Goal: Task Accomplishment & Management: Use online tool/utility

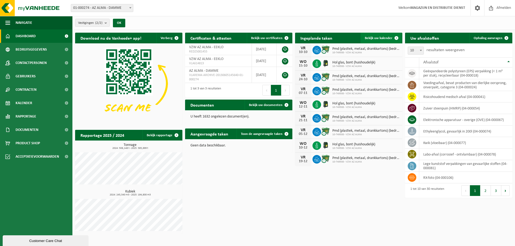
click at [388, 36] on span "Bekijk uw kalender" at bounding box center [379, 37] width 28 height 3
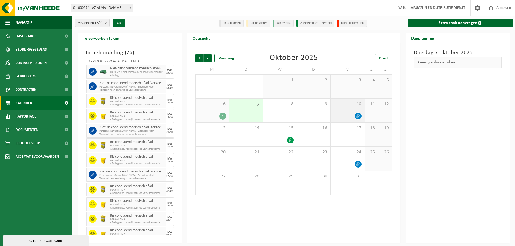
click at [355, 113] on div at bounding box center [358, 116] width 7 height 7
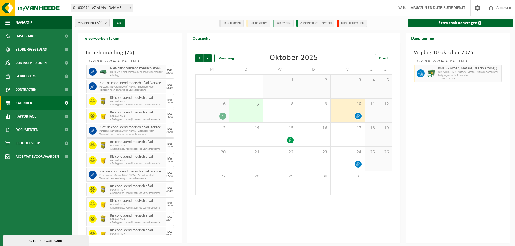
click at [216, 109] on div "6 4" at bounding box center [212, 111] width 33 height 24
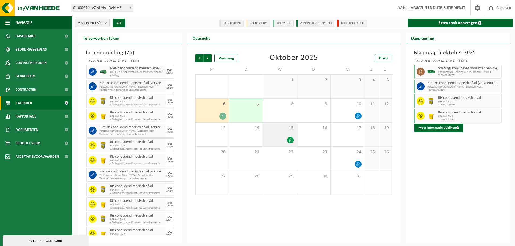
click at [290, 131] on div "15" at bounding box center [280, 135] width 34 height 24
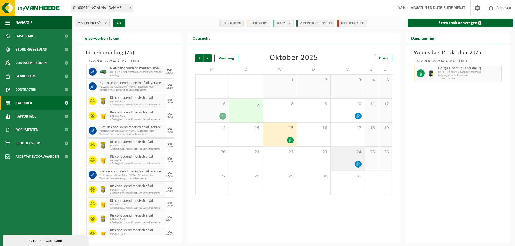
click at [352, 152] on span "24" at bounding box center [347, 153] width 28 height 6
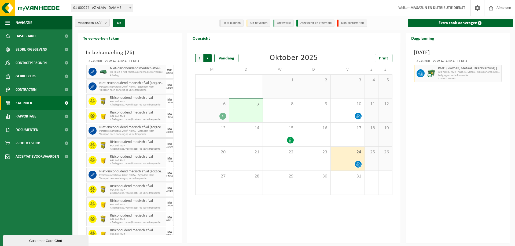
click at [200, 58] on span "Vorige" at bounding box center [199, 58] width 8 height 8
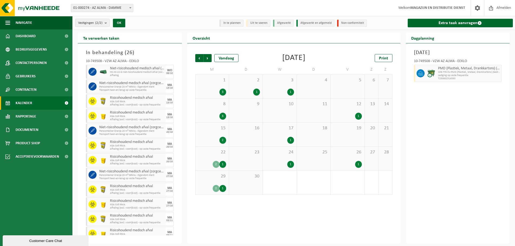
click at [213, 83] on span "1" at bounding box center [212, 81] width 28 height 6
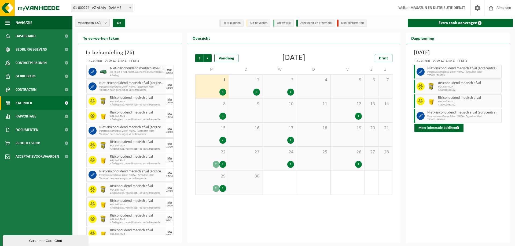
click at [243, 83] on span "2" at bounding box center [246, 81] width 28 height 6
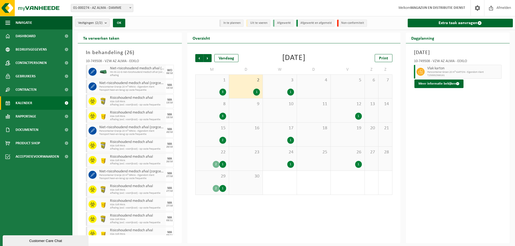
click at [273, 85] on div "3 1" at bounding box center [280, 87] width 34 height 24
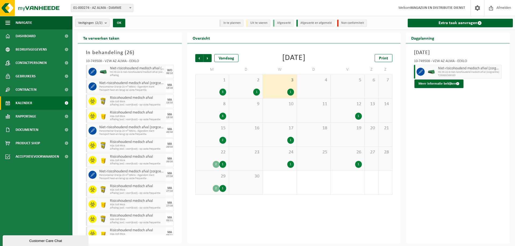
click at [218, 109] on div "8 3" at bounding box center [212, 111] width 33 height 24
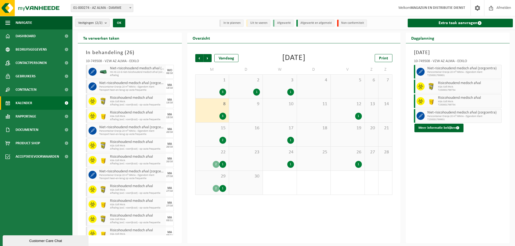
click at [336, 117] on div "1" at bounding box center [347, 116] width 28 height 7
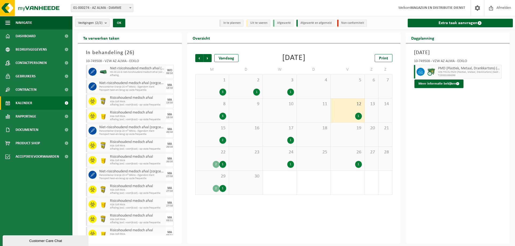
click at [224, 134] on div "15 2" at bounding box center [212, 135] width 33 height 24
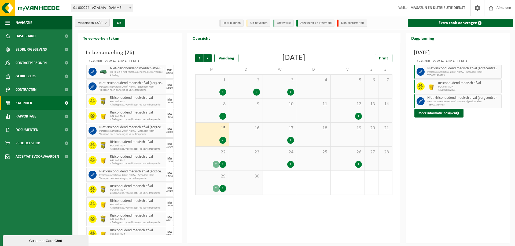
click at [278, 136] on div "17 1" at bounding box center [280, 135] width 34 height 24
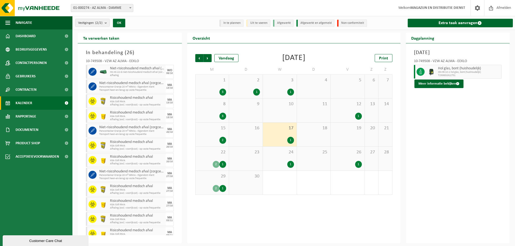
click at [287, 154] on span "24" at bounding box center [279, 153] width 28 height 6
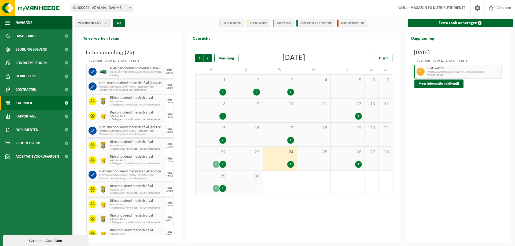
click at [340, 154] on span "26" at bounding box center [347, 153] width 28 height 6
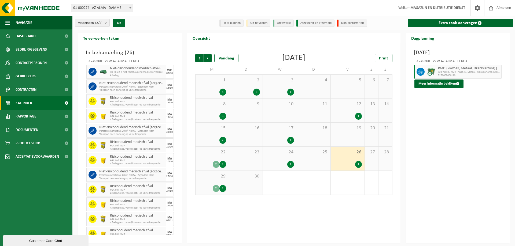
click at [218, 152] on span "22" at bounding box center [212, 153] width 28 height 6
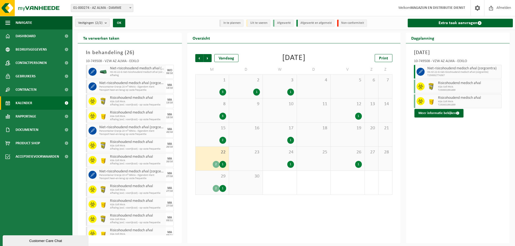
click at [218, 176] on span "29" at bounding box center [212, 177] width 28 height 6
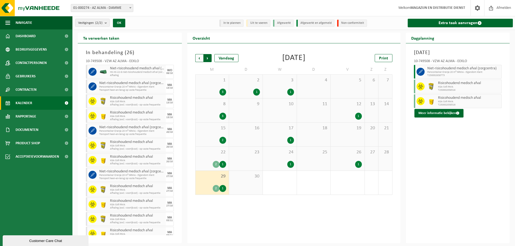
click at [200, 58] on span "Vorige" at bounding box center [199, 58] width 8 height 8
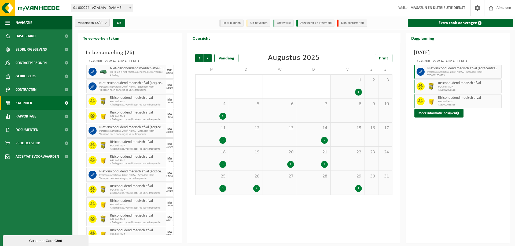
click at [337, 87] on div "1 1" at bounding box center [348, 87] width 34 height 24
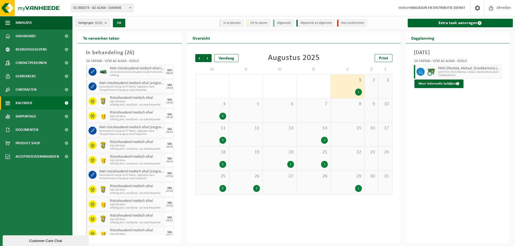
click at [216, 113] on div "4" at bounding box center [212, 116] width 28 height 7
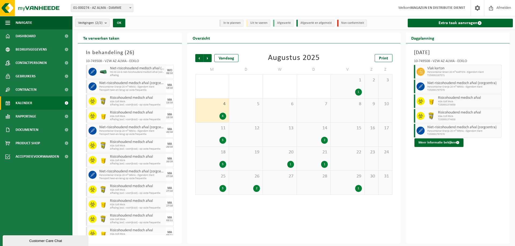
click at [225, 130] on span "11" at bounding box center [212, 129] width 28 height 6
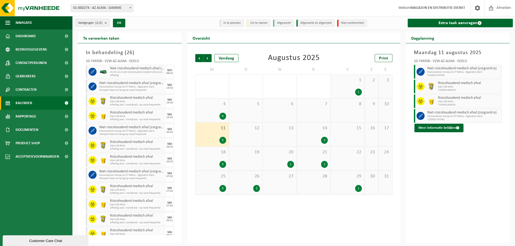
click at [312, 137] on div "2" at bounding box center [314, 140] width 28 height 7
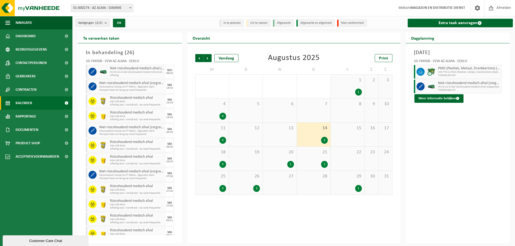
click at [323, 156] on div "21 1" at bounding box center [314, 159] width 34 height 24
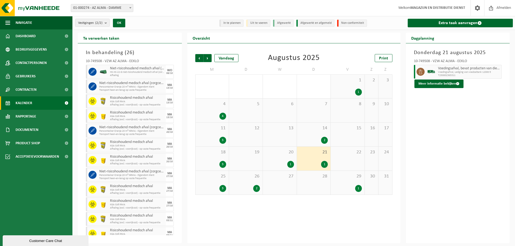
click at [281, 160] on div "20 1" at bounding box center [280, 159] width 34 height 24
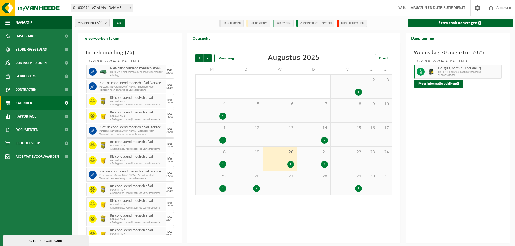
click at [342, 177] on span "29" at bounding box center [347, 177] width 28 height 6
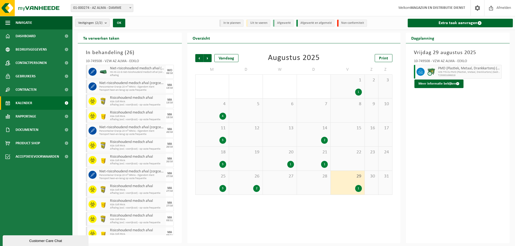
click at [242, 181] on div "26 2" at bounding box center [246, 183] width 34 height 24
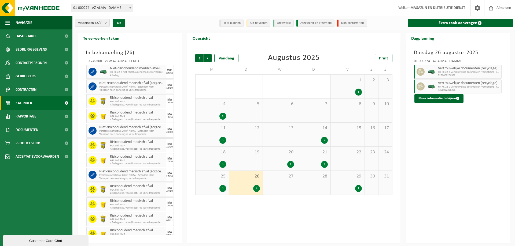
click at [211, 179] on span "25" at bounding box center [212, 177] width 28 height 6
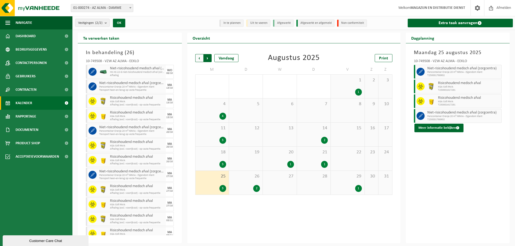
click at [200, 57] on span "Vorige" at bounding box center [199, 58] width 8 height 8
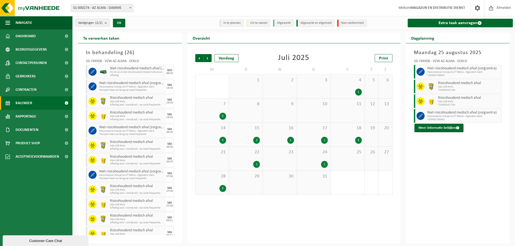
click at [334, 84] on div "4 1" at bounding box center [348, 87] width 34 height 24
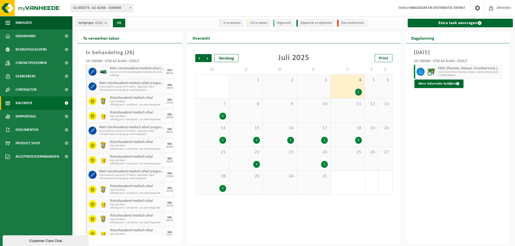
click at [337, 130] on span "18" at bounding box center [347, 129] width 28 height 6
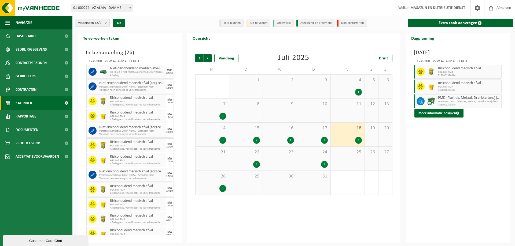
click at [314, 133] on div "17 1" at bounding box center [314, 135] width 34 height 24
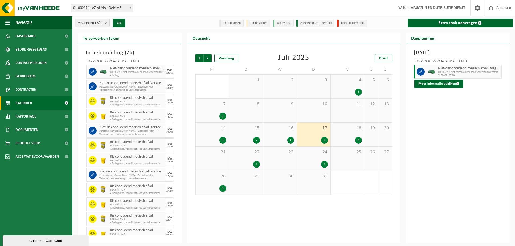
click at [280, 133] on div "16 1" at bounding box center [280, 135] width 34 height 24
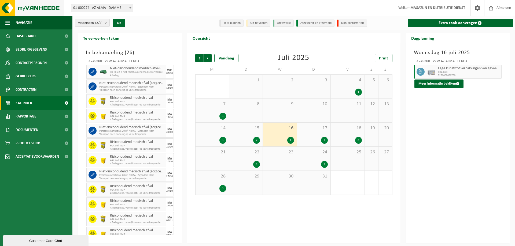
click at [36, 10] on img at bounding box center [32, 8] width 64 height 16
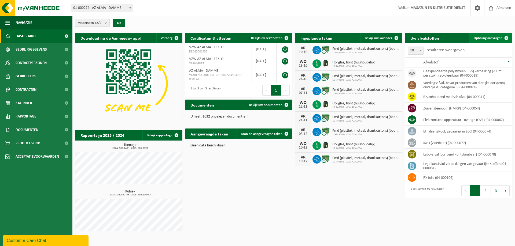
click at [486, 39] on span "Ophaling aanvragen" at bounding box center [488, 37] width 29 height 3
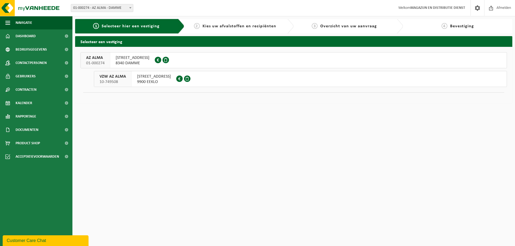
drag, startPoint x: 133, startPoint y: 12, endPoint x: 130, endPoint y: 8, distance: 5.2
click at [132, 11] on div "Vestiging: 01-000274 - AZ ALMA - DAMME 10-749508 - VZW AZ ALMA - EEKLO 01-00027…" at bounding box center [257, 8] width 515 height 16
click at [128, 6] on span at bounding box center [130, 7] width 5 height 7
select select "6203"
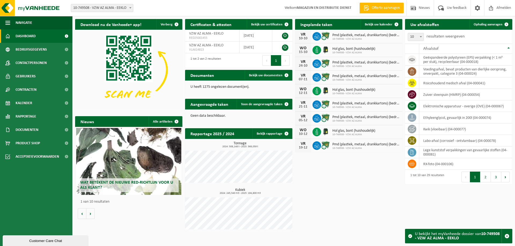
drag, startPoint x: 488, startPoint y: 25, endPoint x: 480, endPoint y: 30, distance: 10.0
click at [488, 25] on span "Ophaling aanvragen" at bounding box center [488, 24] width 29 height 3
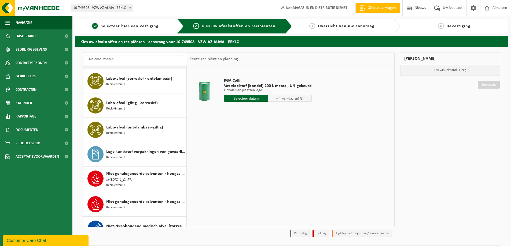
scroll to position [241, 0]
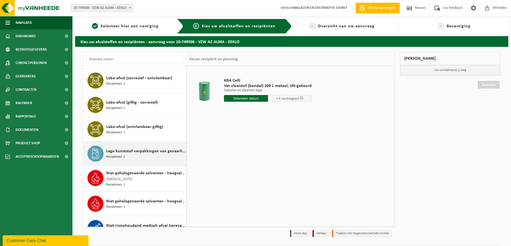
click at [150, 157] on div "Lege kunststof verpakkingen van gevaarlijke stoffen Recipiënten: 1" at bounding box center [145, 154] width 79 height 16
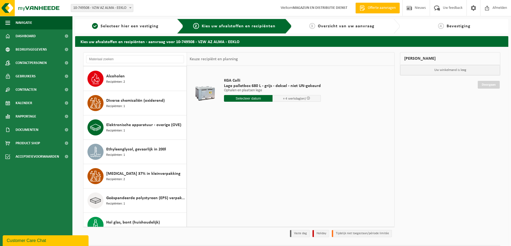
scroll to position [0, 0]
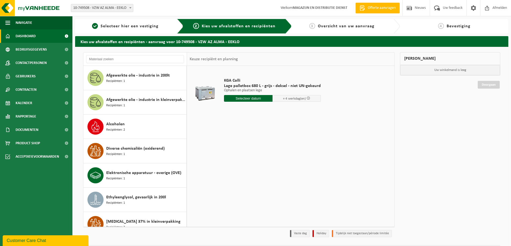
click at [30, 33] on span "Dashboard" at bounding box center [26, 35] width 20 height 13
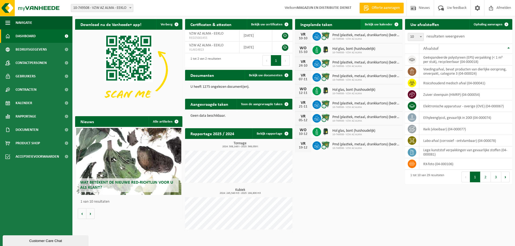
click at [375, 25] on span "Bekijk uw kalender" at bounding box center [379, 24] width 28 height 3
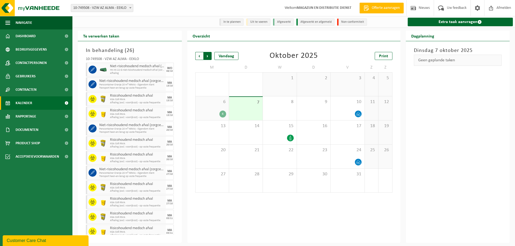
click at [199, 56] on span "Vorige" at bounding box center [199, 56] width 8 height 8
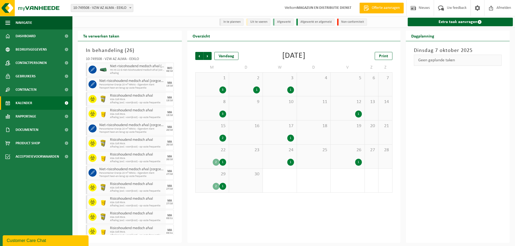
click at [282, 128] on span "17" at bounding box center [279, 126] width 28 height 6
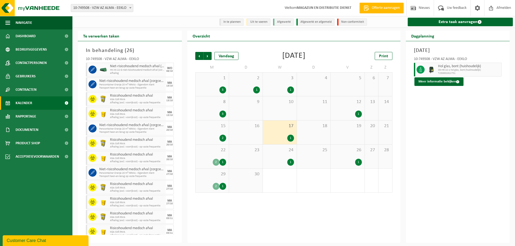
click at [276, 161] on div "1" at bounding box center [279, 162] width 28 height 7
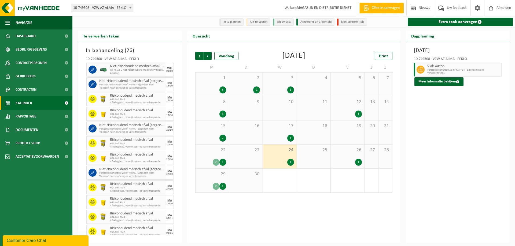
click at [345, 157] on div "26 1" at bounding box center [348, 157] width 34 height 24
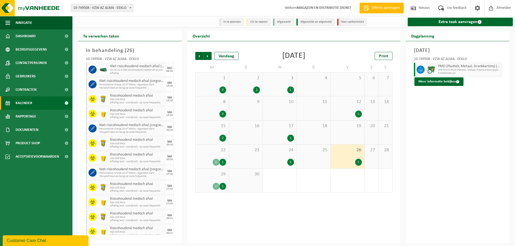
click at [346, 108] on div "12 1" at bounding box center [348, 109] width 34 height 24
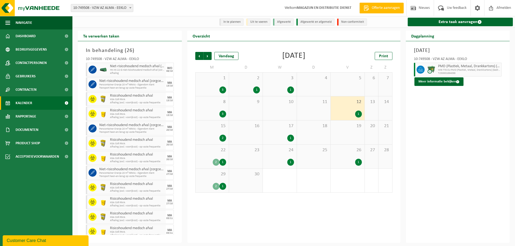
click at [283, 90] on div "1" at bounding box center [279, 90] width 28 height 7
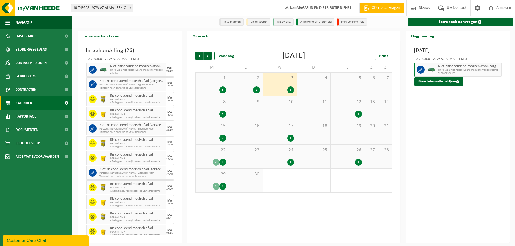
click at [244, 88] on div "1" at bounding box center [246, 90] width 28 height 7
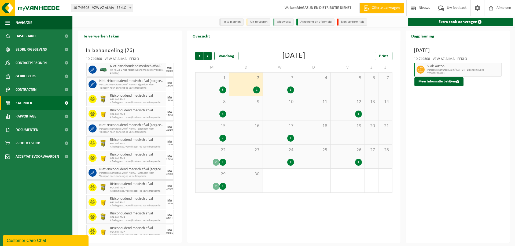
click at [215, 90] on div "3" at bounding box center [212, 90] width 28 height 7
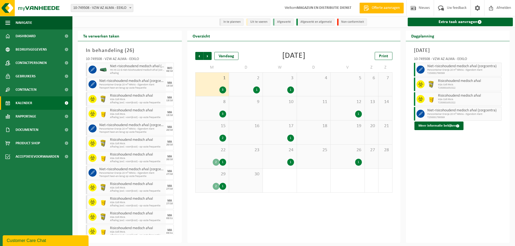
click at [213, 106] on div "8 3" at bounding box center [212, 109] width 33 height 24
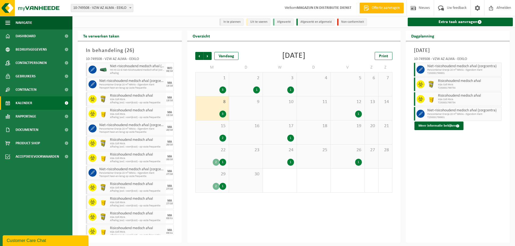
click at [211, 137] on div "2" at bounding box center [212, 138] width 28 height 7
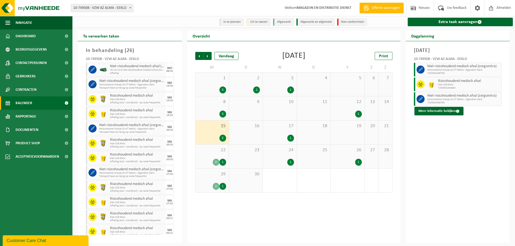
click at [210, 155] on div "22 2 1" at bounding box center [212, 157] width 33 height 24
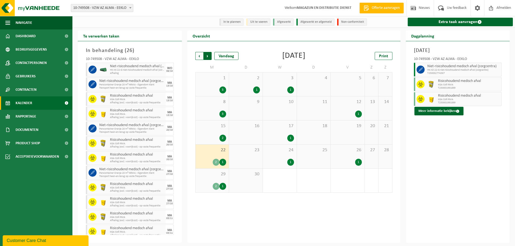
click at [200, 56] on span "Vorige" at bounding box center [199, 56] width 8 height 8
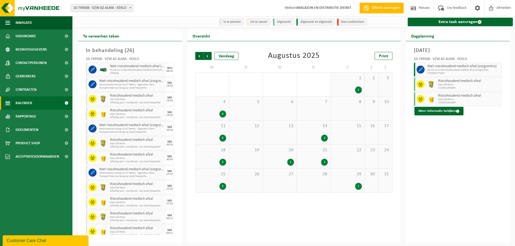
click at [339, 90] on div "1" at bounding box center [347, 90] width 28 height 7
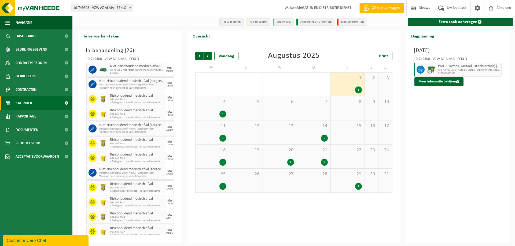
click at [307, 133] on div "14 2" at bounding box center [314, 133] width 34 height 24
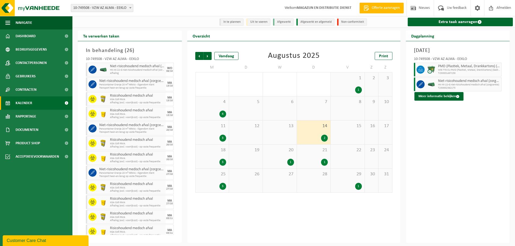
click at [319, 165] on div "1" at bounding box center [314, 162] width 28 height 7
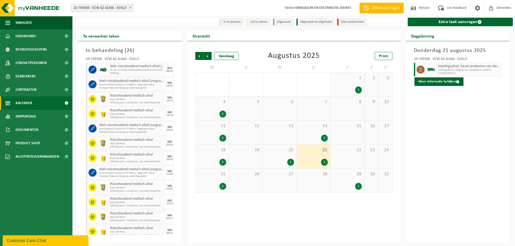
click at [348, 183] on div "29 1" at bounding box center [348, 181] width 34 height 24
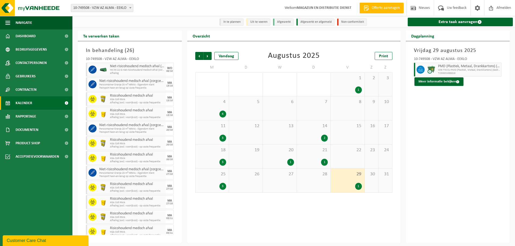
click at [276, 154] on div "20 1" at bounding box center [280, 157] width 34 height 24
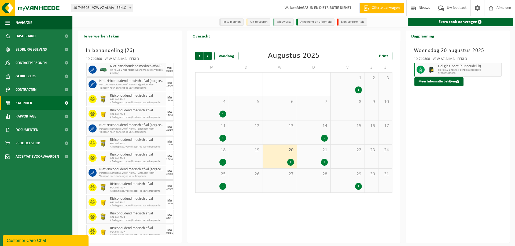
click at [221, 107] on div "4 4" at bounding box center [212, 109] width 33 height 24
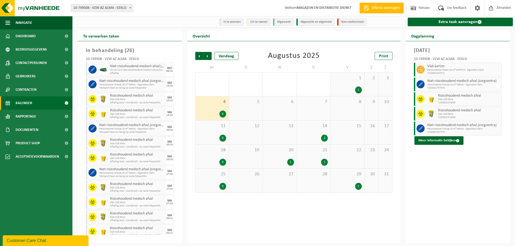
click at [206, 133] on div "11 3" at bounding box center [212, 133] width 33 height 24
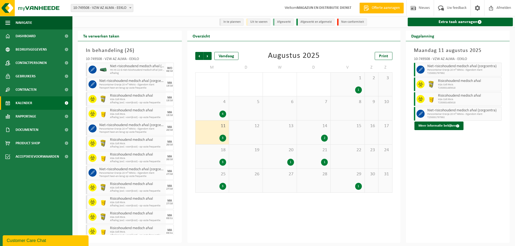
click at [212, 164] on div "3" at bounding box center [212, 162] width 28 height 7
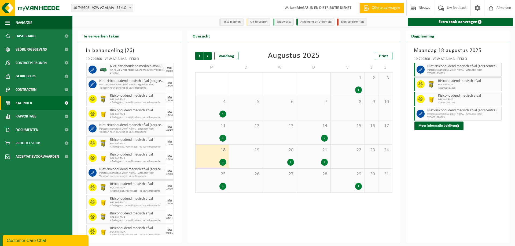
click at [212, 184] on div "3" at bounding box center [212, 186] width 28 height 7
click at [202, 58] on span "Vorige" at bounding box center [199, 56] width 8 height 8
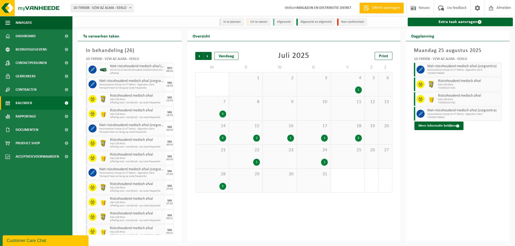
click at [341, 83] on div "4 1" at bounding box center [348, 85] width 34 height 24
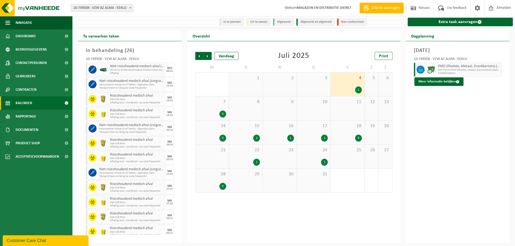
click at [341, 132] on div "18 3" at bounding box center [348, 133] width 34 height 24
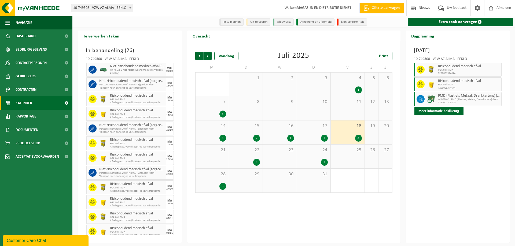
click at [313, 132] on div "17 1" at bounding box center [314, 133] width 34 height 24
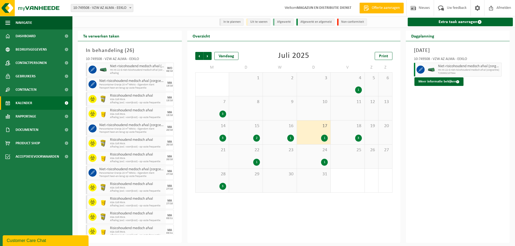
click at [316, 151] on span "24" at bounding box center [314, 150] width 28 height 6
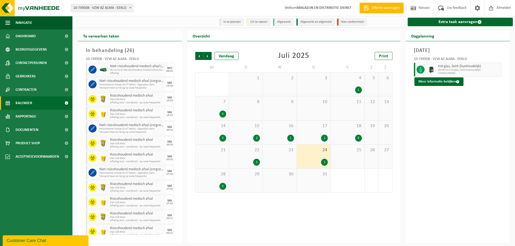
click at [276, 131] on div "16 1" at bounding box center [280, 133] width 34 height 24
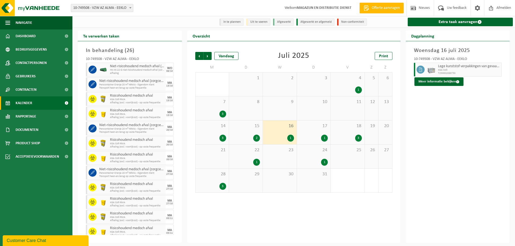
click at [283, 134] on div "16 1" at bounding box center [280, 133] width 34 height 24
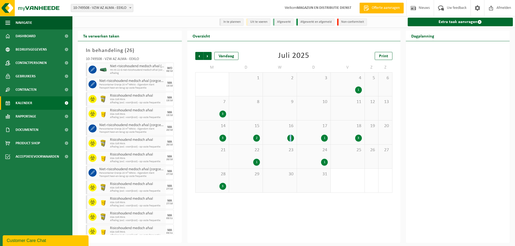
click at [283, 134] on div "16 1" at bounding box center [280, 133] width 34 height 24
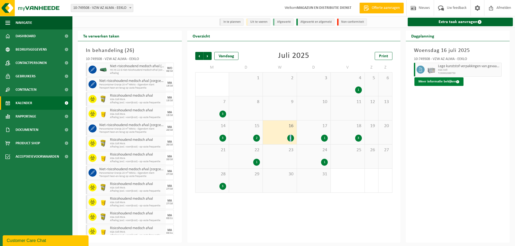
click at [452, 82] on button "Meer informatie bekijken" at bounding box center [438, 82] width 49 height 9
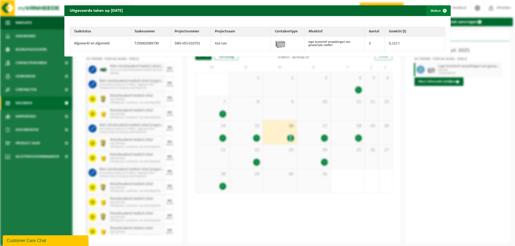
click at [440, 11] on span "button" at bounding box center [444, 10] width 11 height 11
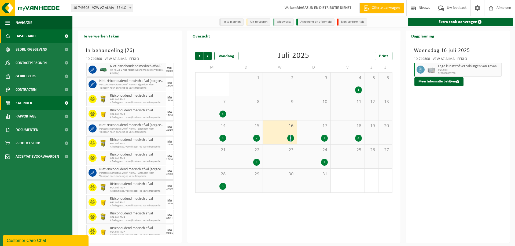
click at [25, 36] on span "Dashboard" at bounding box center [26, 35] width 20 height 13
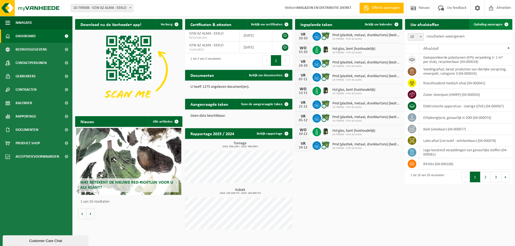
click at [500, 23] on span "Ophaling aanvragen" at bounding box center [488, 24] width 29 height 3
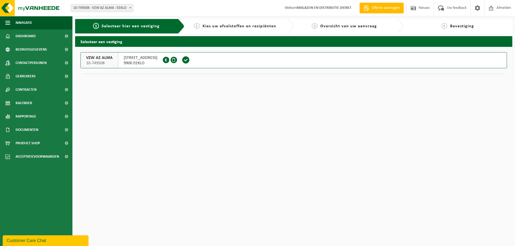
click at [131, 64] on span "9900 EEKLO" at bounding box center [141, 63] width 34 height 5
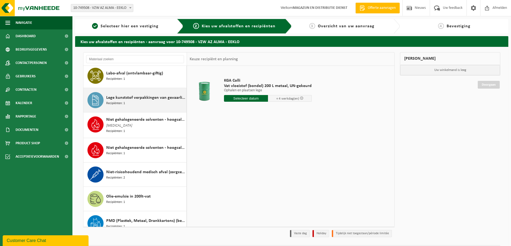
click at [133, 103] on div "Lege kunststof verpakkingen van gevaarlijke stoffen Recipiënten: 1" at bounding box center [145, 100] width 79 height 16
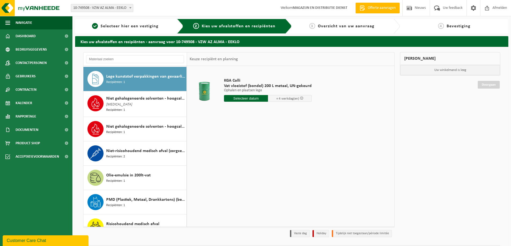
scroll to position [317, 0]
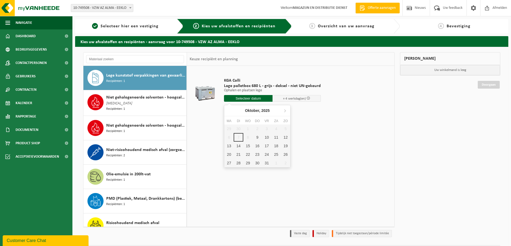
click at [261, 99] on input "text" at bounding box center [248, 98] width 49 height 7
click at [259, 137] on div "9" at bounding box center [257, 137] width 9 height 9
type input "Van [DATE]"
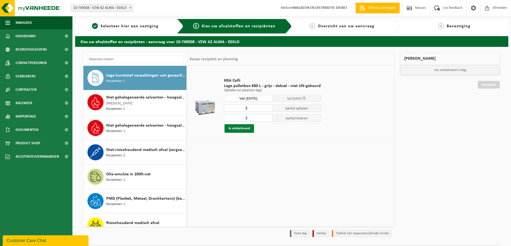
click at [237, 129] on button "In winkelmand" at bounding box center [238, 128] width 29 height 9
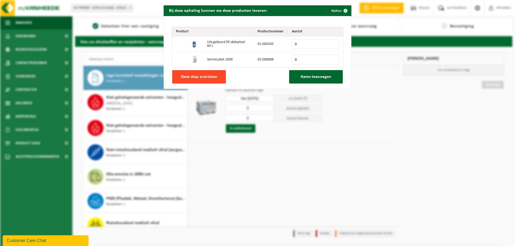
click at [209, 78] on span "Deze stap overslaan" at bounding box center [199, 77] width 36 height 4
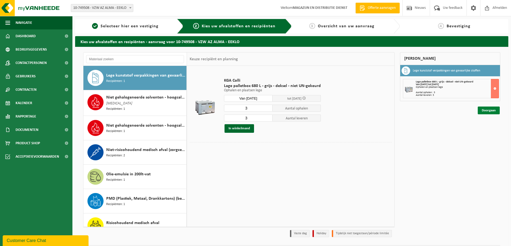
click at [494, 111] on link "Doorgaan" at bounding box center [489, 111] width 22 height 8
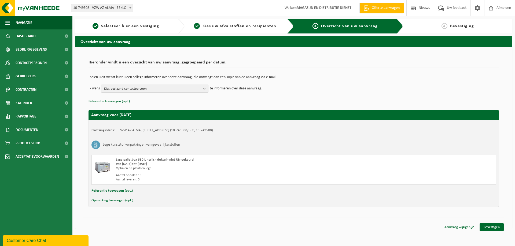
click at [184, 86] on span "Kies bestaand contactpersoon" at bounding box center [152, 89] width 97 height 8
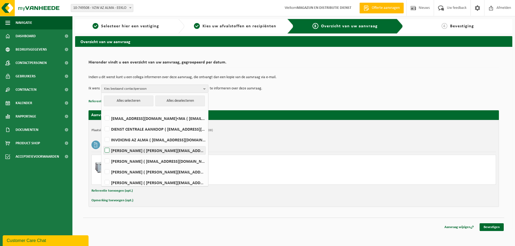
scroll to position [27, 0]
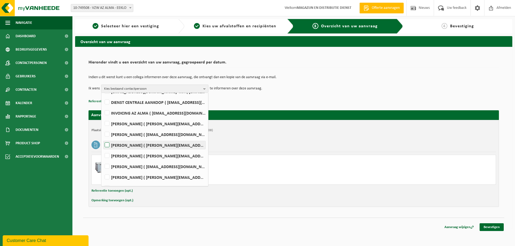
click at [106, 146] on label "[PERSON_NAME] ( [PERSON_NAME][EMAIL_ADDRESS][DOMAIN_NAME] )" at bounding box center [155, 145] width 102 height 8
click at [103, 139] on input "[PERSON_NAME] ( [PERSON_NAME][EMAIL_ADDRESS][DOMAIN_NAME] )" at bounding box center [102, 138] width 0 height 0
checkbox input "true"
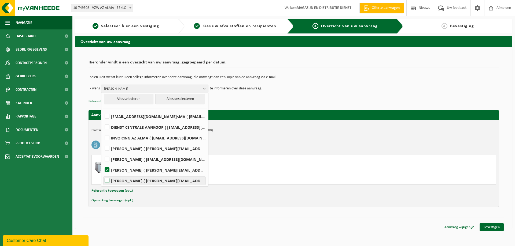
scroll to position [0, 0]
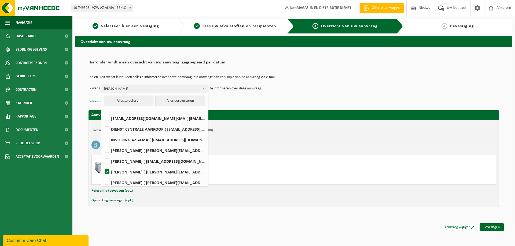
click at [261, 103] on p "Referentie toevoegen (opt.)" at bounding box center [293, 101] width 410 height 7
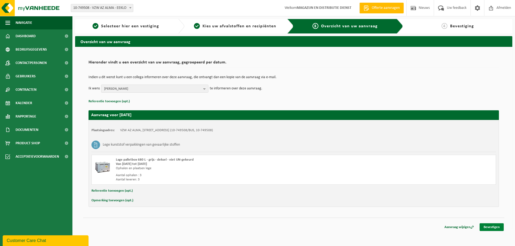
click at [492, 225] on link "Bevestigen" at bounding box center [491, 228] width 24 height 8
